Goal: Task Accomplishment & Management: Manage account settings

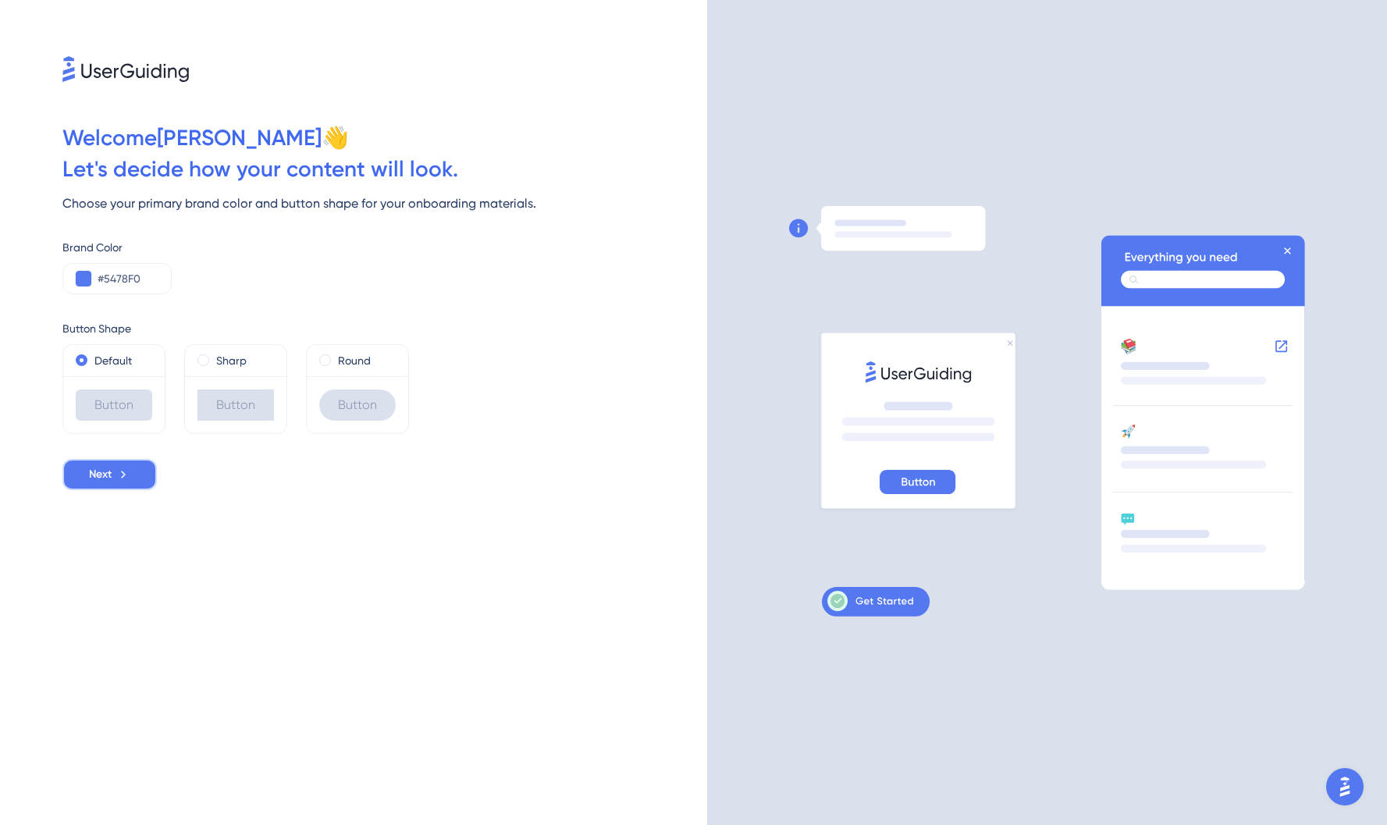
click at [133, 470] on button "Next" at bounding box center [109, 474] width 94 height 31
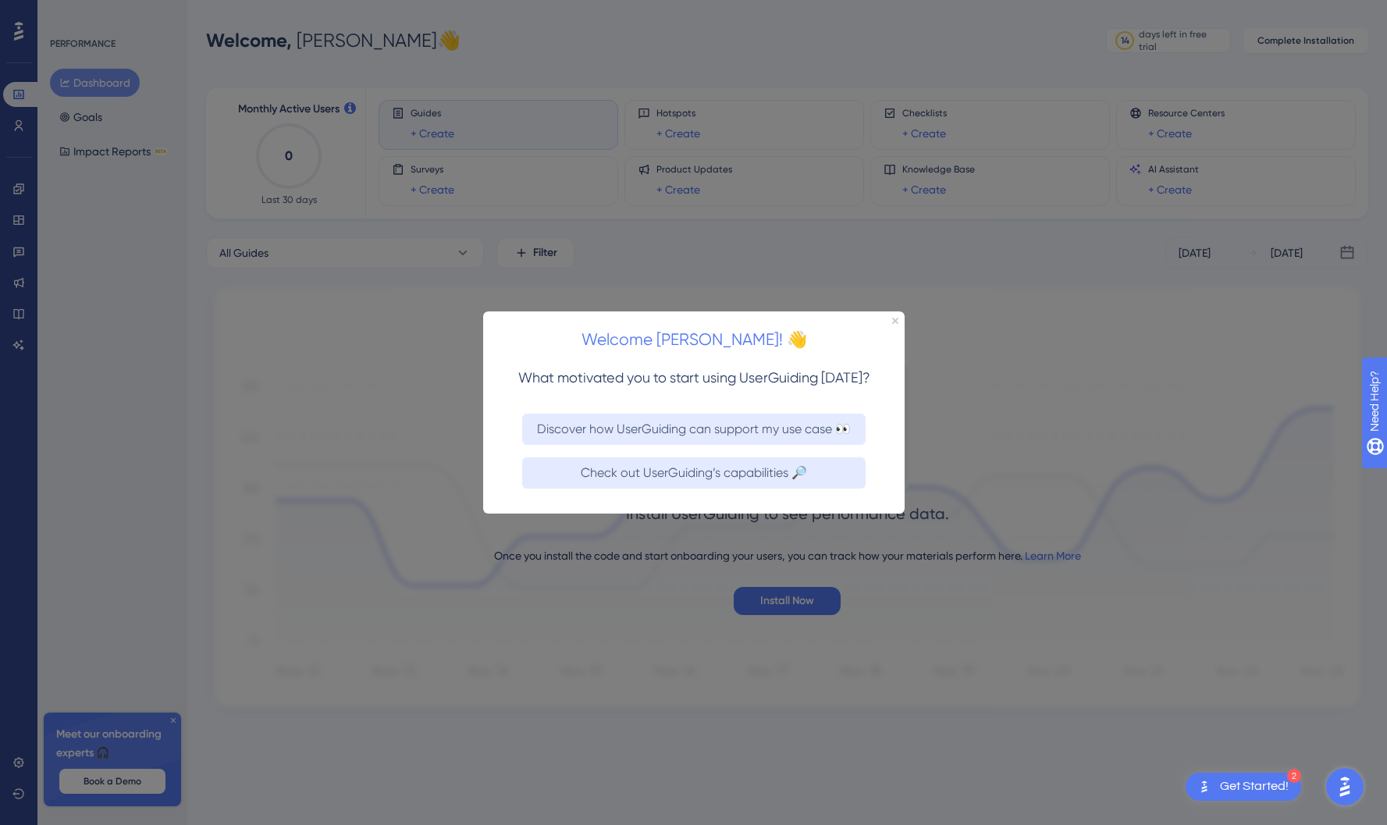
click at [890, 326] on h2 "Welcome Anne! 👋" at bounding box center [693, 339] width 397 height 27
click at [892, 323] on div "Welcome Anne! 👋" at bounding box center [693, 335] width 422 height 48
click at [897, 319] on icon "Close Preview" at bounding box center [895, 320] width 6 height 6
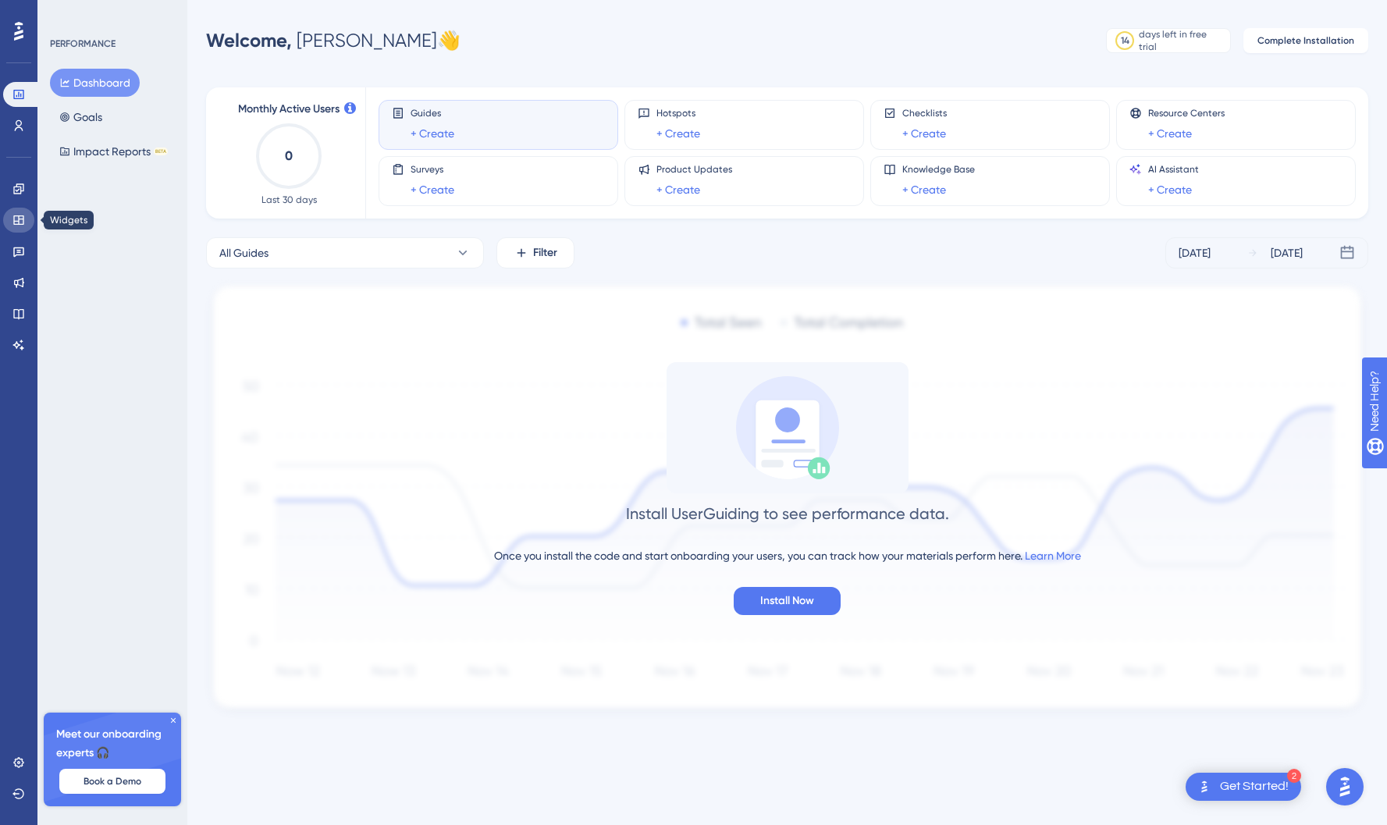
click at [16, 220] on icon at bounding box center [18, 220] width 12 height 12
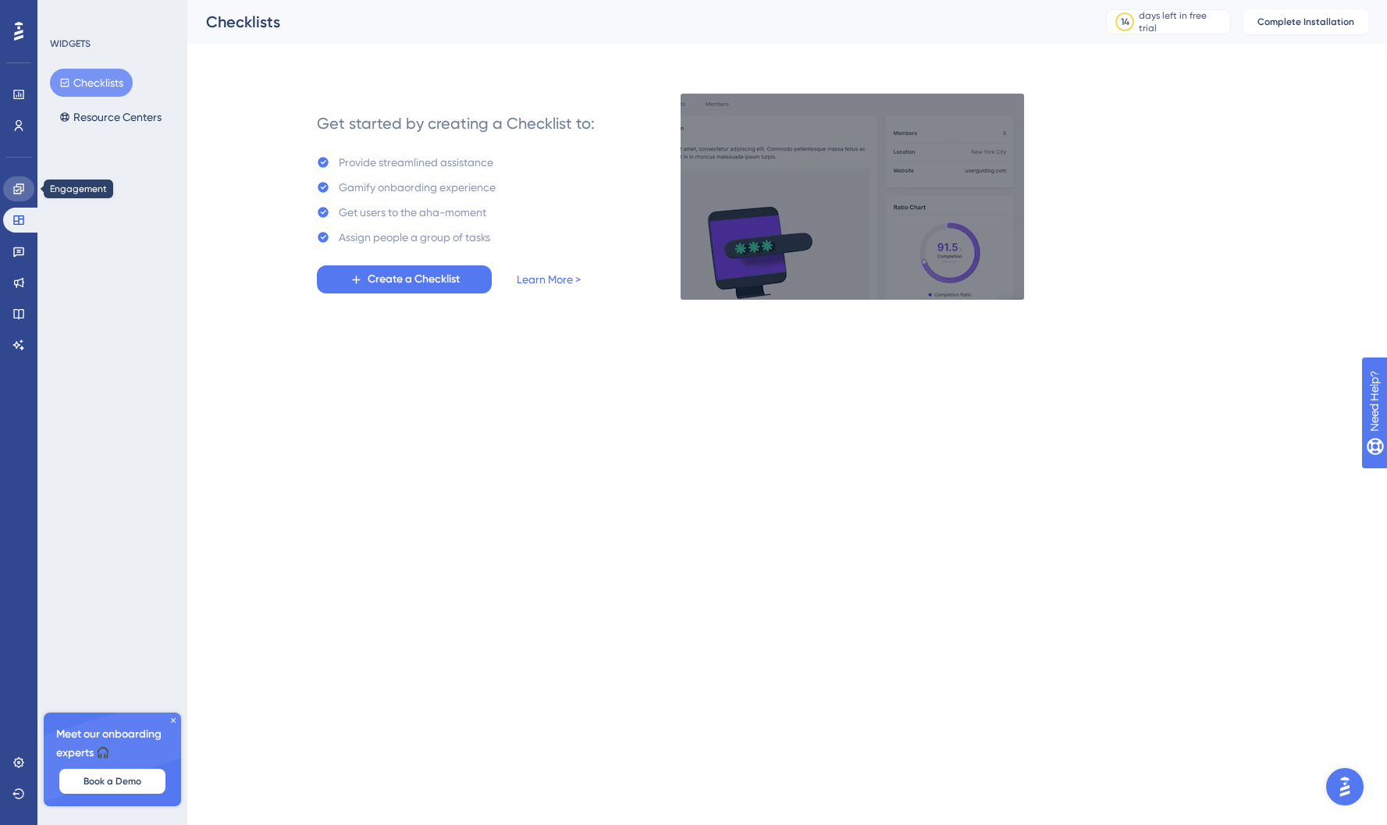
click at [17, 194] on icon at bounding box center [18, 189] width 12 height 12
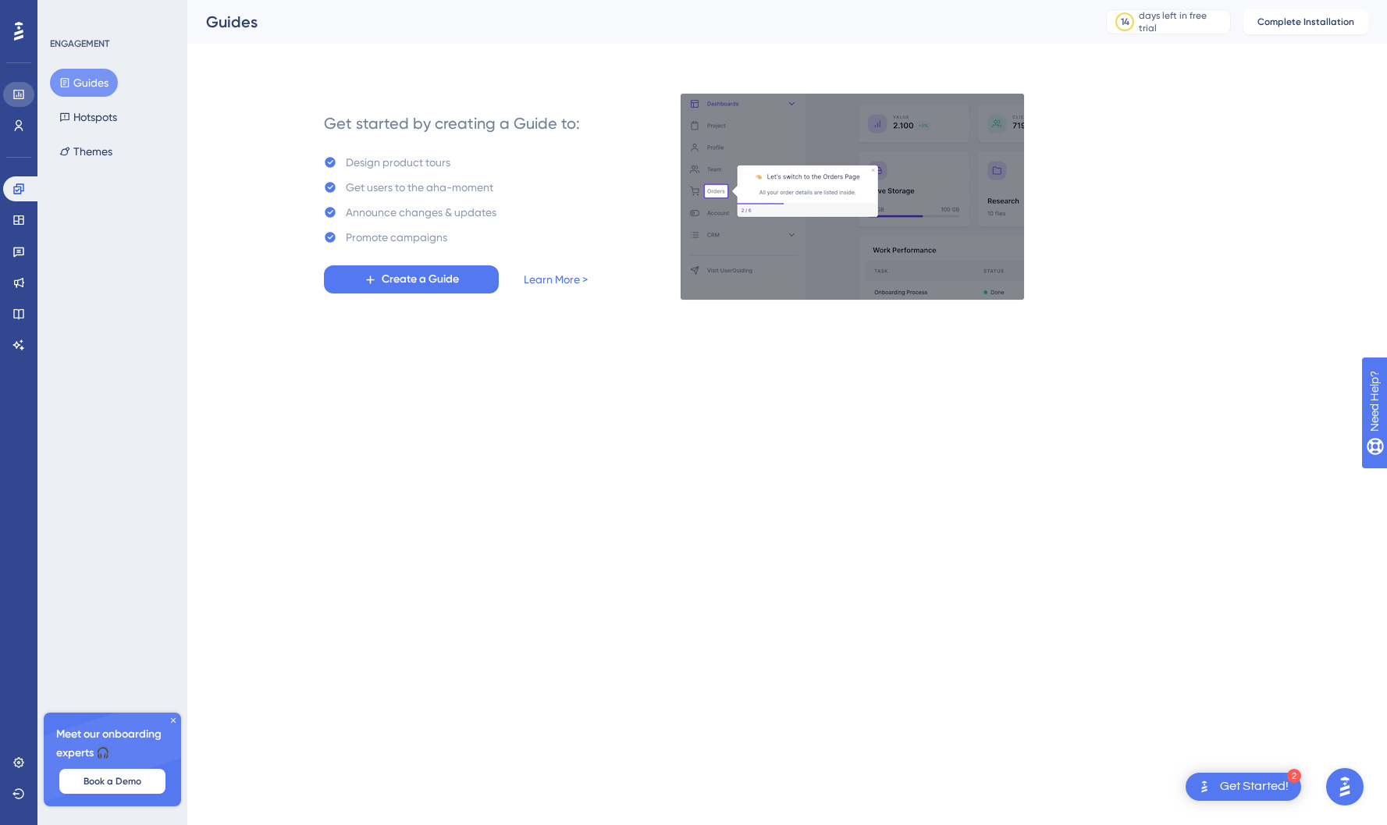
click at [20, 91] on icon at bounding box center [18, 94] width 10 height 9
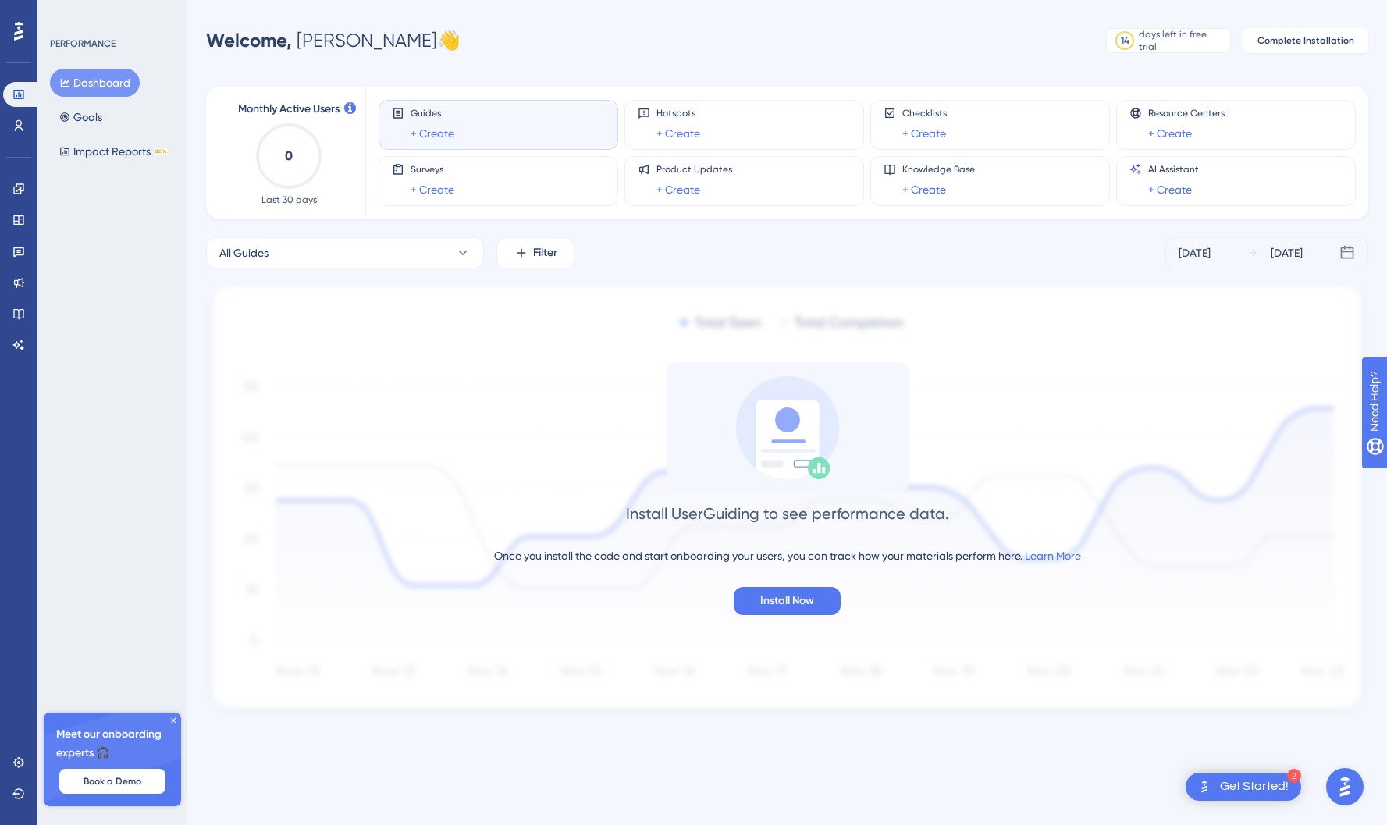
click at [14, 27] on icon at bounding box center [18, 31] width 9 height 20
click at [362, 49] on div "Welcome, [PERSON_NAME]" at bounding box center [333, 40] width 254 height 25
click at [18, 792] on icon at bounding box center [18, 794] width 12 height 12
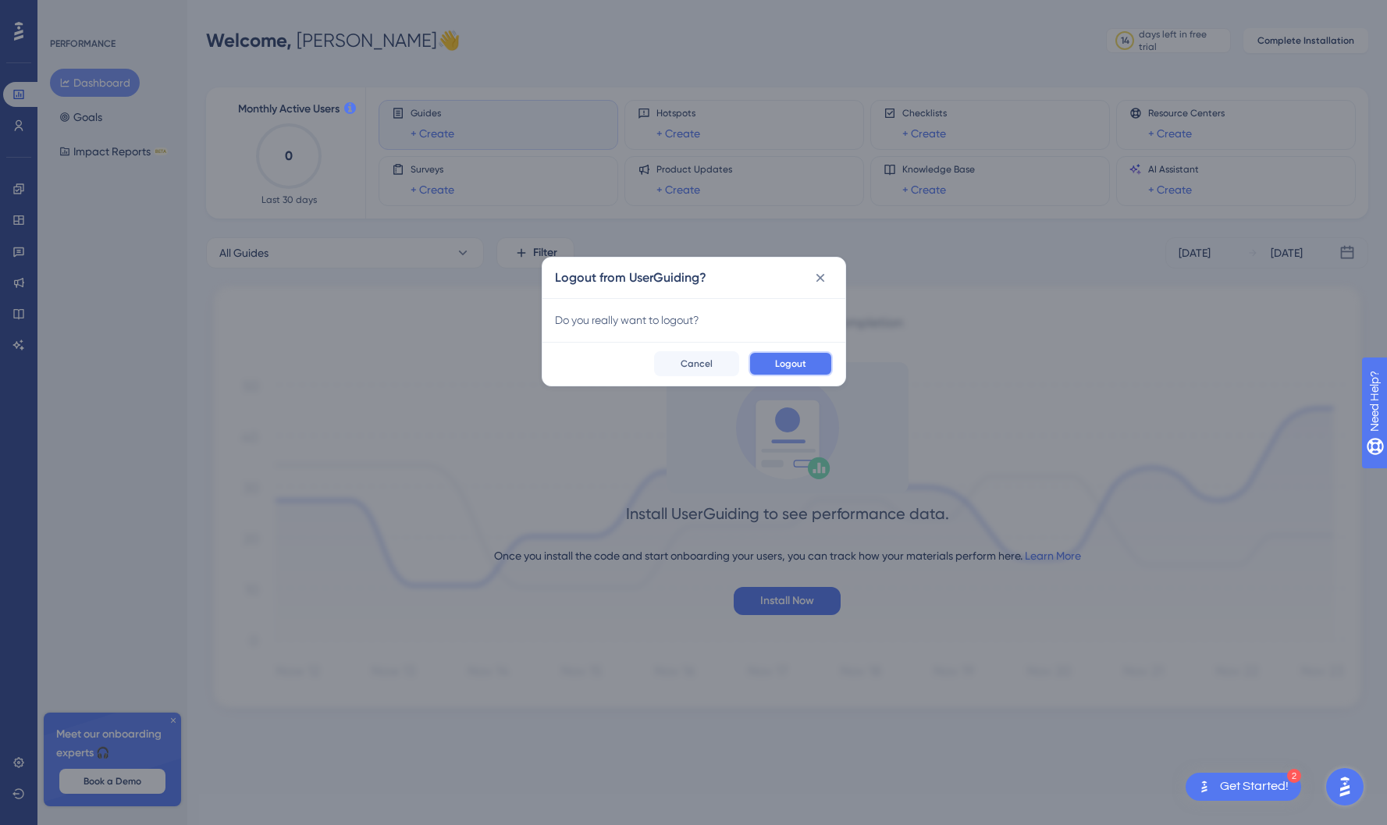
click at [788, 367] on span "Logout" at bounding box center [790, 364] width 31 height 12
